Goal: Task Accomplishment & Management: Manage account settings

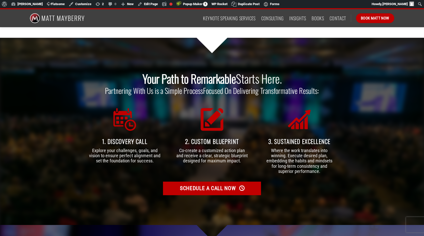
scroll to position [1132, 0]
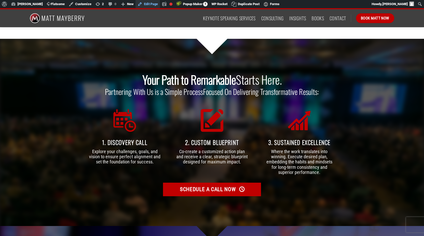
click at [148, 4] on link "Edit Page" at bounding box center [147, 4] width 24 height 8
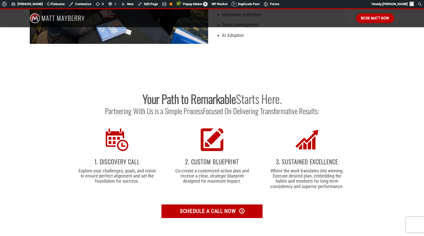
scroll to position [1350, 0]
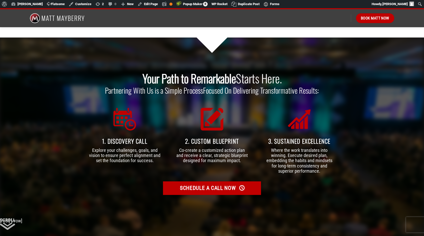
scroll to position [1401, 0]
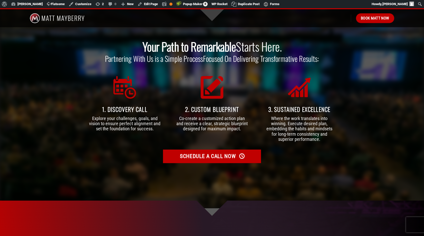
scroll to position [1432, 0]
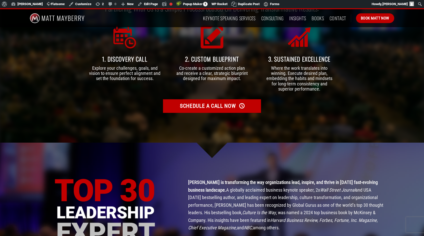
scroll to position [1197, 0]
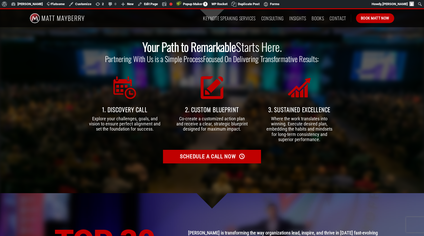
scroll to position [1166, 0]
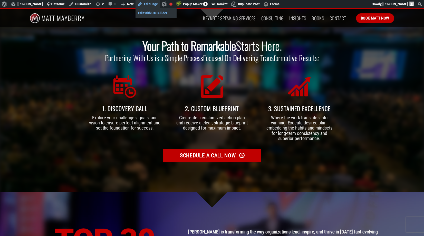
click at [149, 13] on link "Edit with UX Builder" at bounding box center [155, 13] width 41 height 7
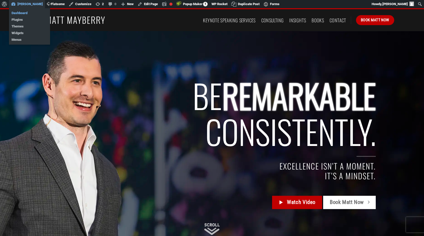
click at [22, 13] on link "Dashboard" at bounding box center [29, 13] width 41 height 7
click at [21, 13] on link "Dashboard" at bounding box center [29, 13] width 41 height 7
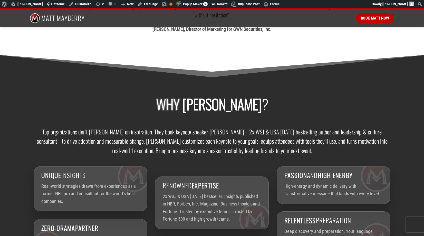
scroll to position [657, 0]
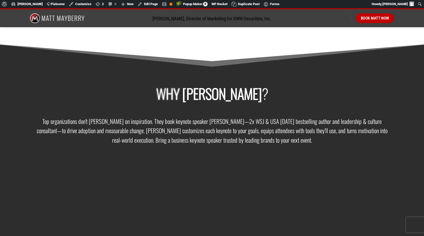
scroll to position [712, 0]
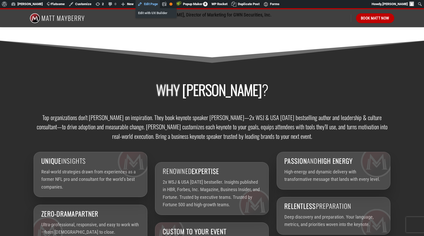
click at [149, 3] on link "Edit Page" at bounding box center [147, 4] width 24 height 8
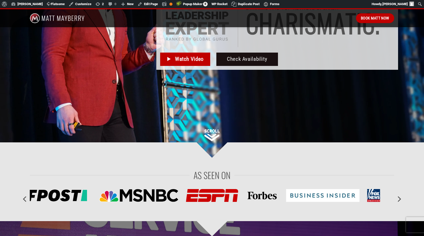
scroll to position [111, 0]
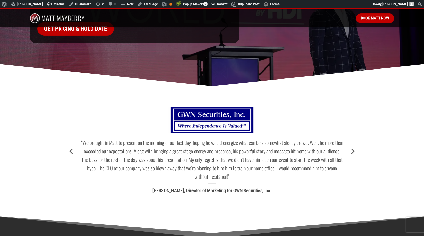
scroll to position [532, 0]
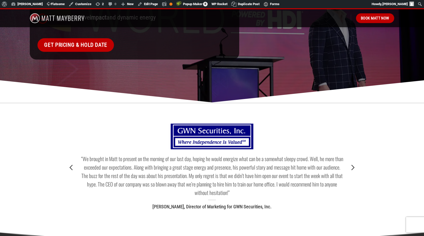
scroll to position [554, 0]
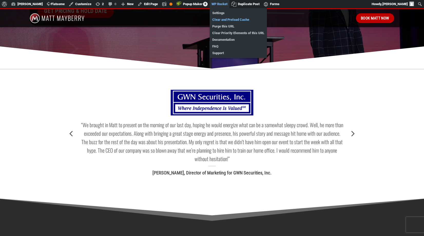
click at [225, 19] on link "Clear and Preload Cache" at bounding box center [238, 19] width 57 height 7
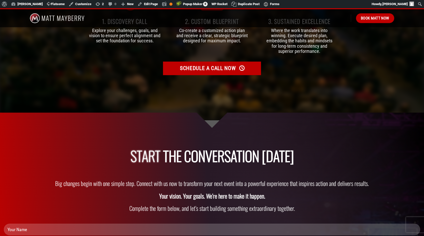
scroll to position [1456, 0]
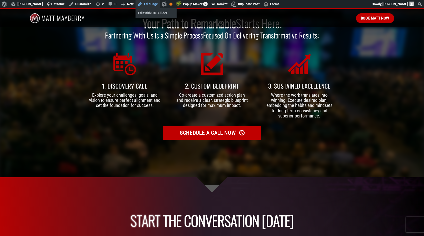
click at [150, 4] on link "Edit Page" at bounding box center [147, 4] width 24 height 8
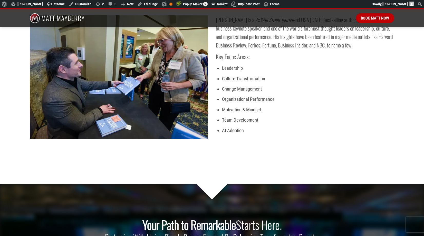
scroll to position [1254, 0]
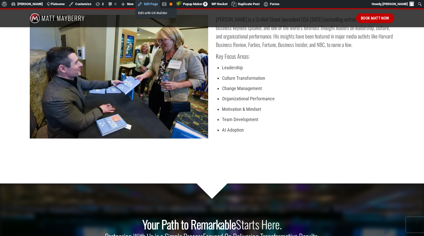
click at [148, 4] on link "Edit Page" at bounding box center [147, 4] width 24 height 8
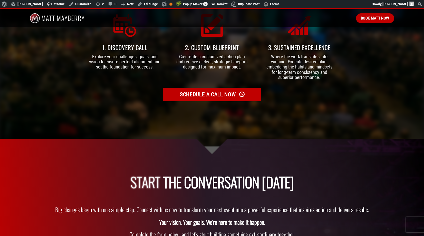
scroll to position [1495, 0]
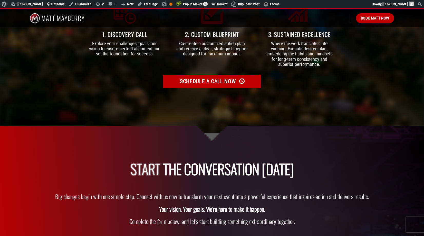
scroll to position [1507, 0]
click at [149, 14] on link "Edit with UX Builder" at bounding box center [155, 13] width 41 height 7
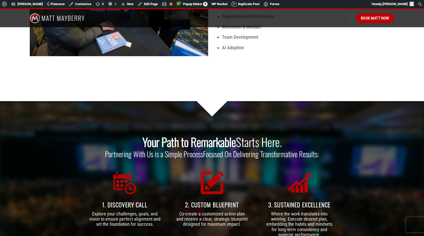
scroll to position [1336, 0]
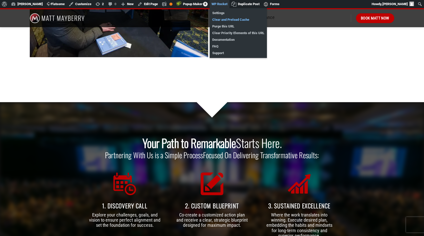
click at [224, 20] on link "Clear and Preload Cache" at bounding box center [238, 19] width 57 height 7
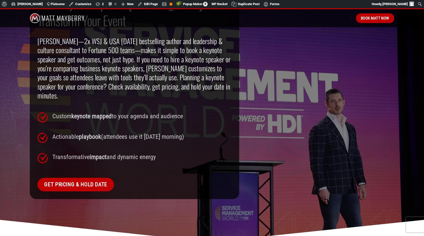
scroll to position [354, 0]
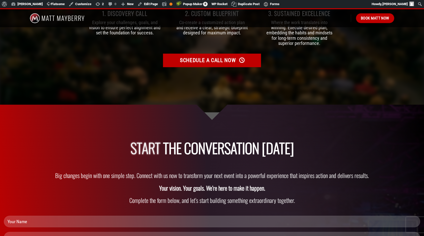
scroll to position [1518, 0]
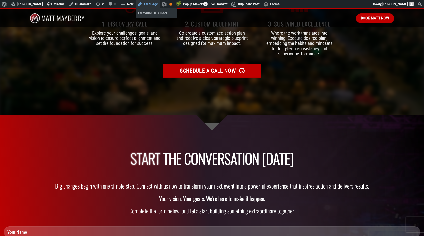
click at [149, 5] on link "Edit Page" at bounding box center [147, 4] width 24 height 8
